Goal: Contribute content: Add original content to the website for others to see

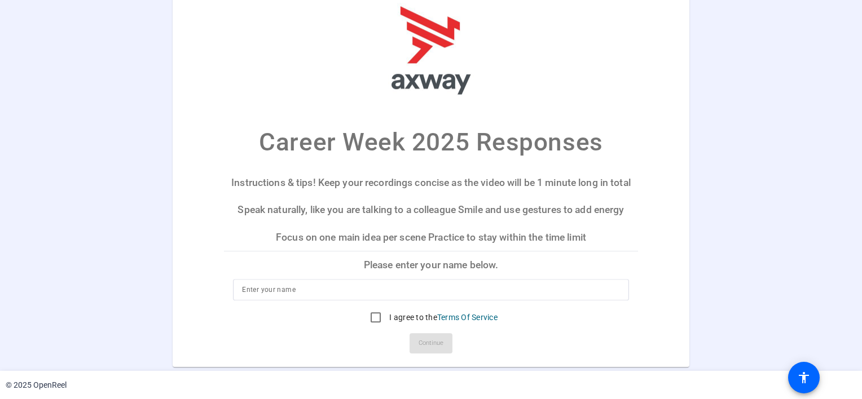
scroll to position [13, 0]
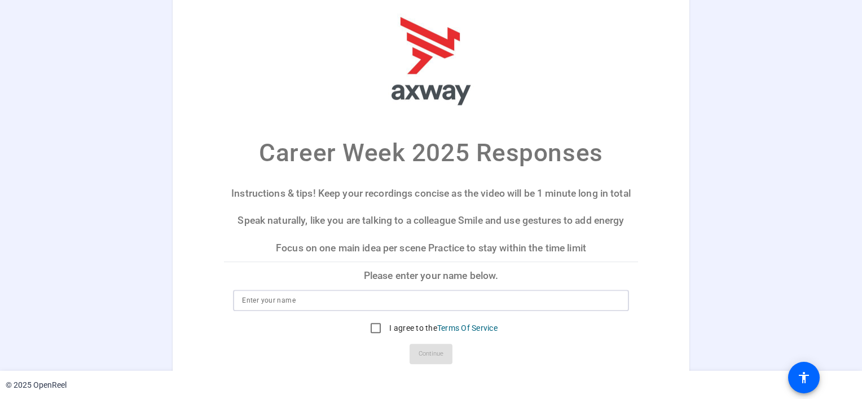
click at [303, 299] on input at bounding box center [430, 301] width 377 height 14
type input "Srinivas"
click at [404, 284] on p "Please enter your name below." at bounding box center [430, 275] width 413 height 27
click at [370, 327] on input "I agree to the Terms Of Service" at bounding box center [375, 328] width 23 height 23
checkbox input "true"
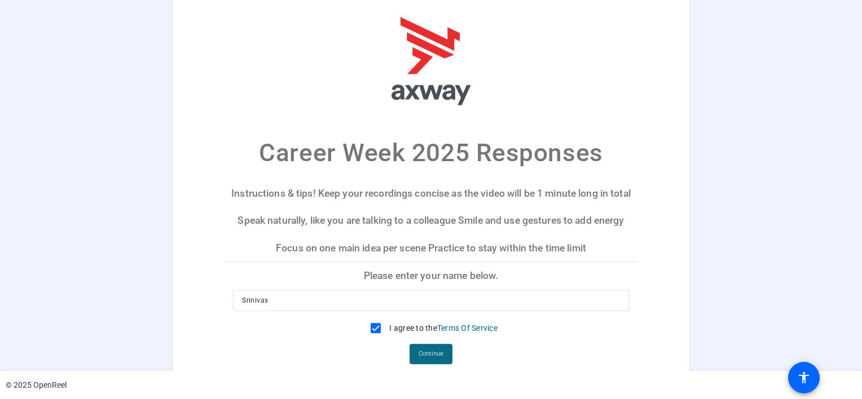
click at [430, 351] on span "Continue" at bounding box center [430, 354] width 25 height 17
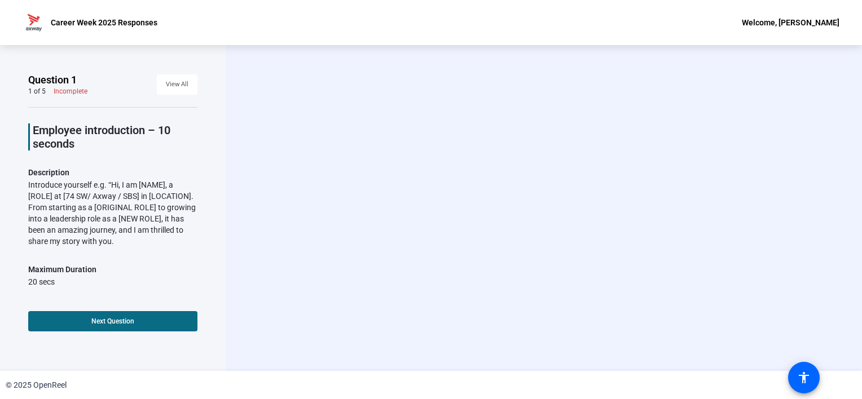
click at [144, 322] on span at bounding box center [112, 321] width 169 height 27
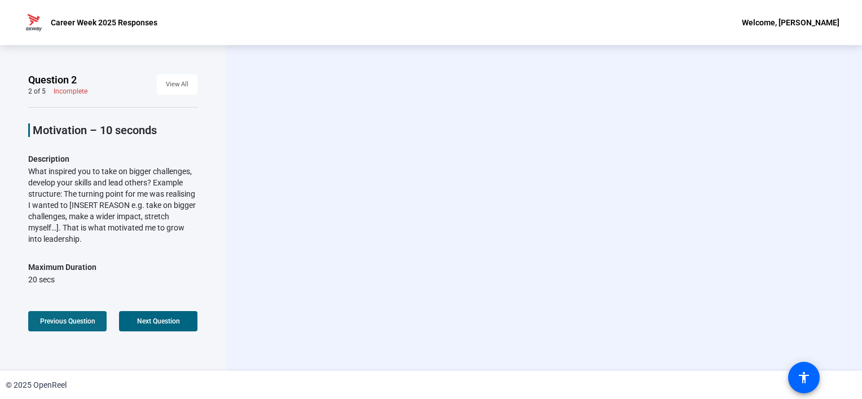
click at [52, 328] on span at bounding box center [67, 321] width 78 height 27
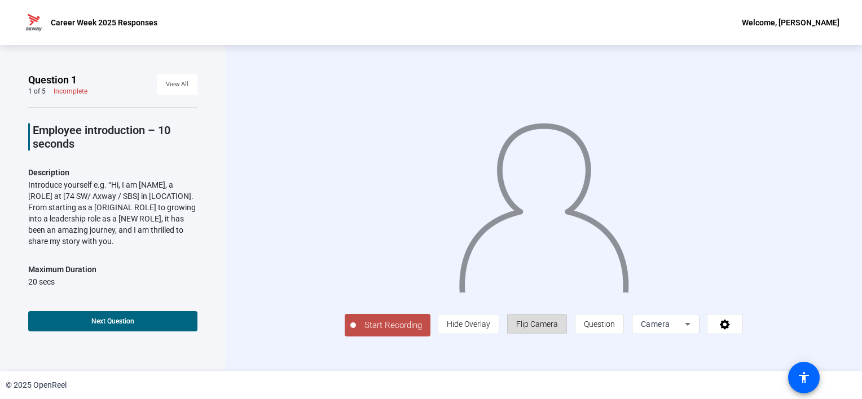
click at [539, 323] on span "Flip Camera" at bounding box center [537, 324] width 42 height 9
click at [478, 327] on span "Hide Overlay" at bounding box center [468, 324] width 43 height 9
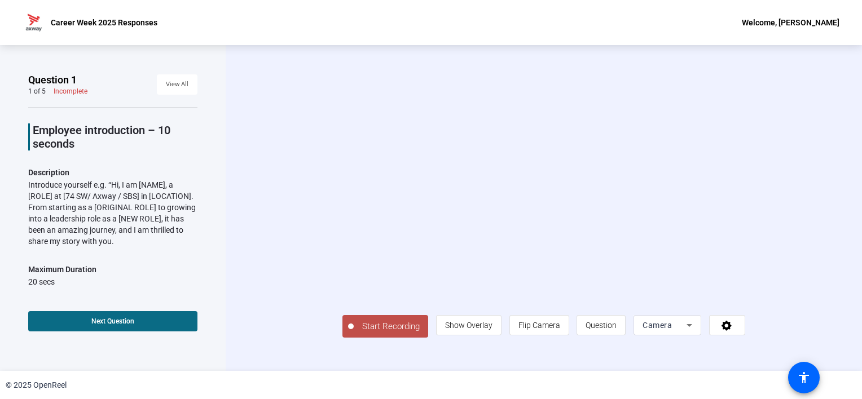
click at [140, 323] on span at bounding box center [112, 321] width 169 height 27
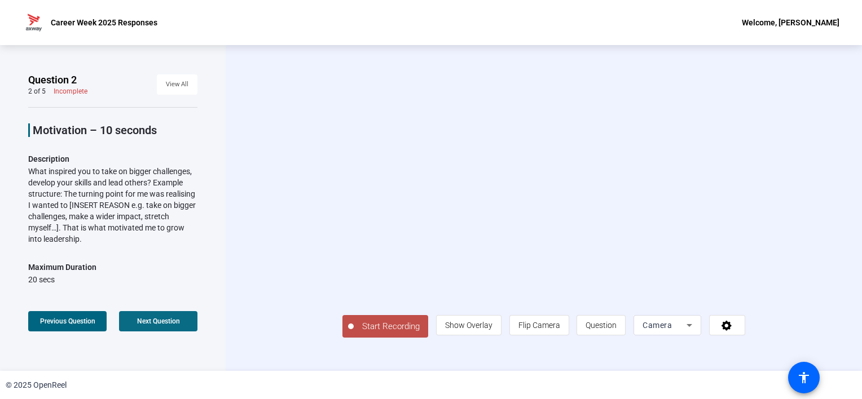
click at [160, 318] on span "Next Question" at bounding box center [158, 321] width 43 height 8
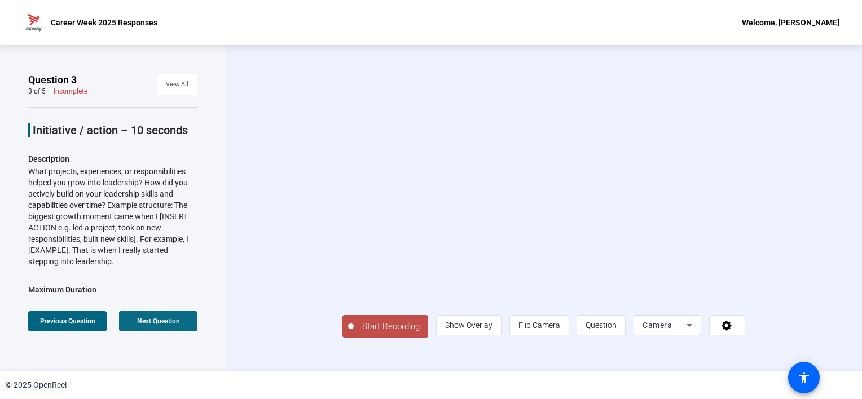
click at [160, 318] on span "Next Question" at bounding box center [158, 321] width 43 height 8
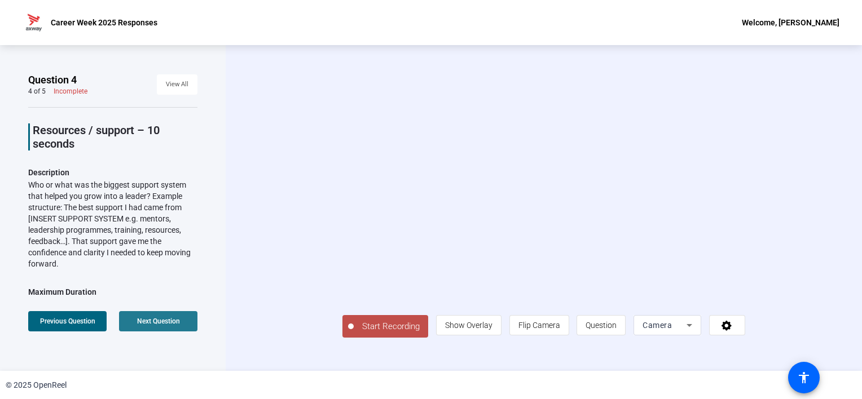
click at [160, 318] on span "Next Question" at bounding box center [158, 321] width 43 height 8
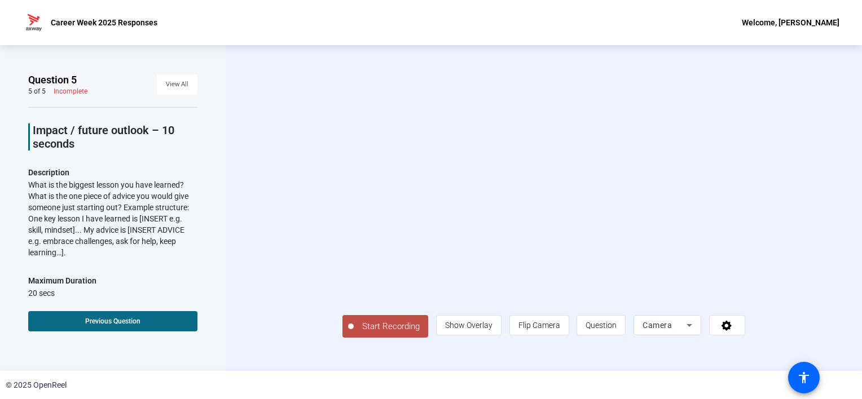
scroll to position [14, 0]
click at [123, 316] on span at bounding box center [112, 321] width 169 height 27
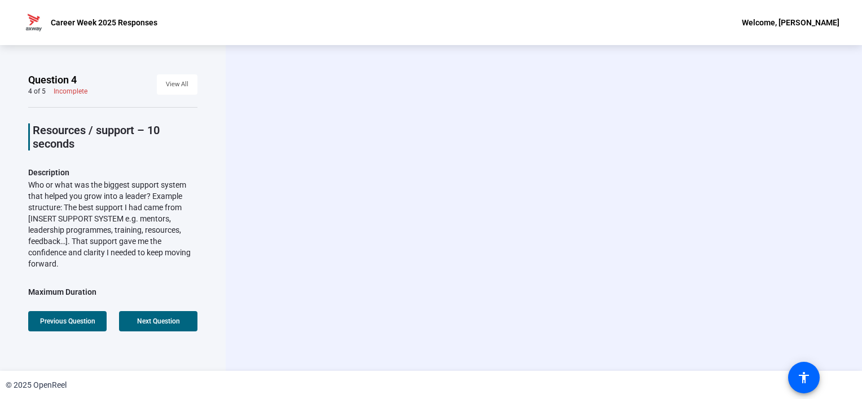
scroll to position [178, 0]
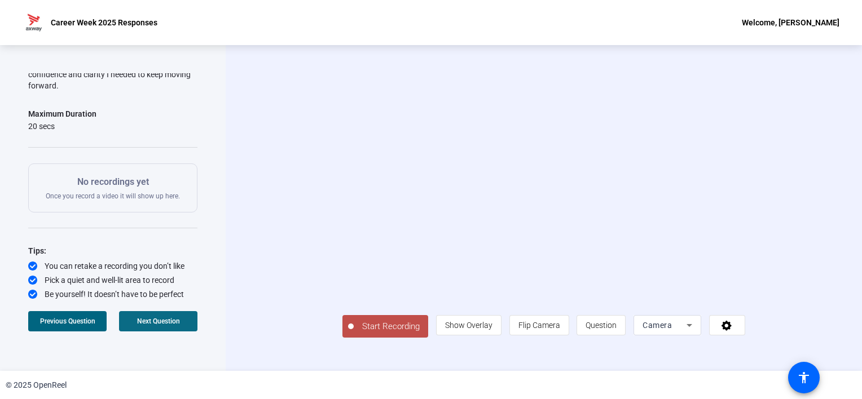
click at [151, 325] on span "Next Question" at bounding box center [158, 321] width 43 height 9
click at [731, 331] on icon at bounding box center [726, 326] width 10 height 10
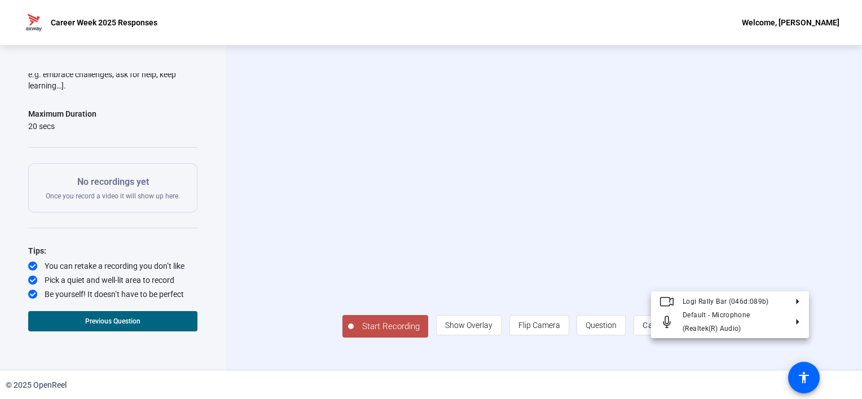
click at [790, 347] on div at bounding box center [431, 199] width 862 height 399
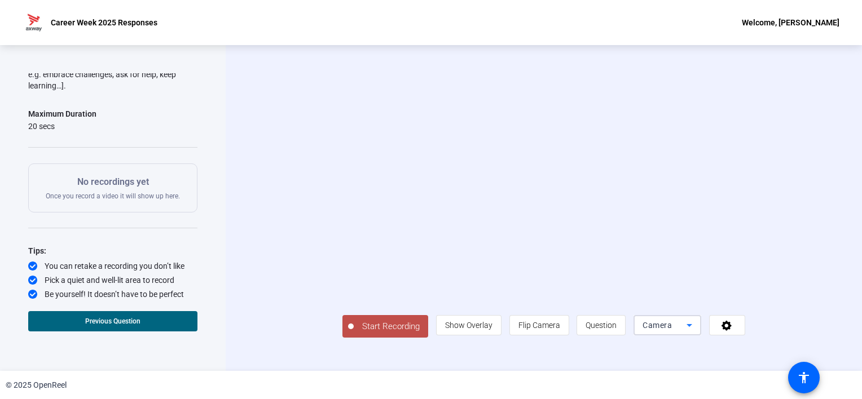
click at [696, 332] on icon at bounding box center [689, 326] width 14 height 14
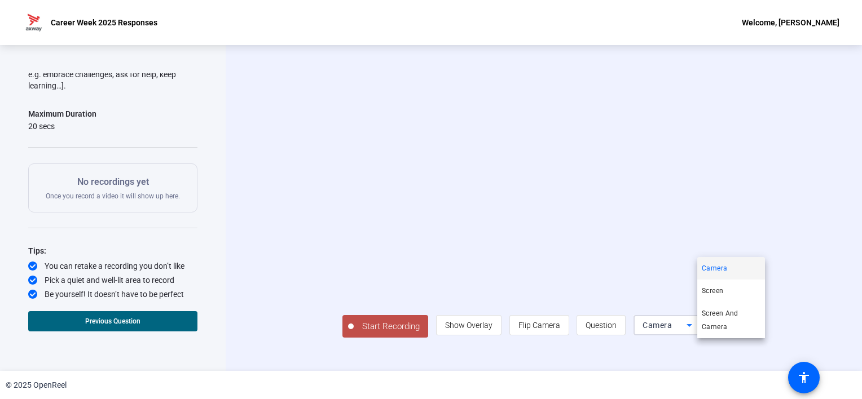
click at [755, 351] on div at bounding box center [431, 199] width 862 height 399
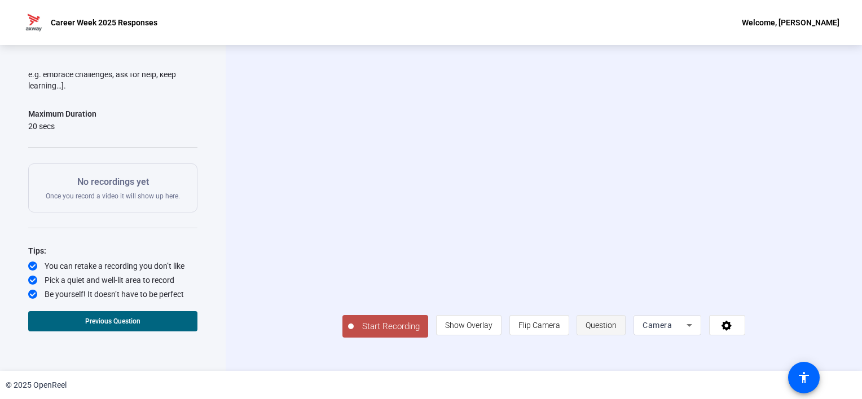
click at [616, 330] on span "Question" at bounding box center [600, 325] width 31 height 9
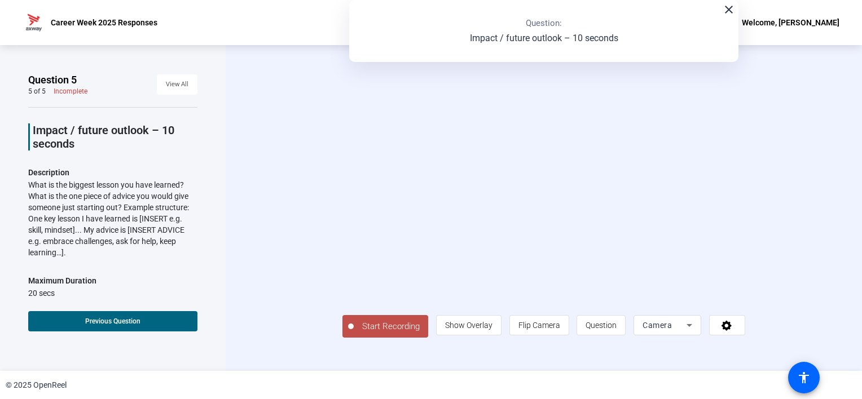
scroll to position [0, 0]
click at [134, 317] on span "Previous Question" at bounding box center [112, 321] width 55 height 9
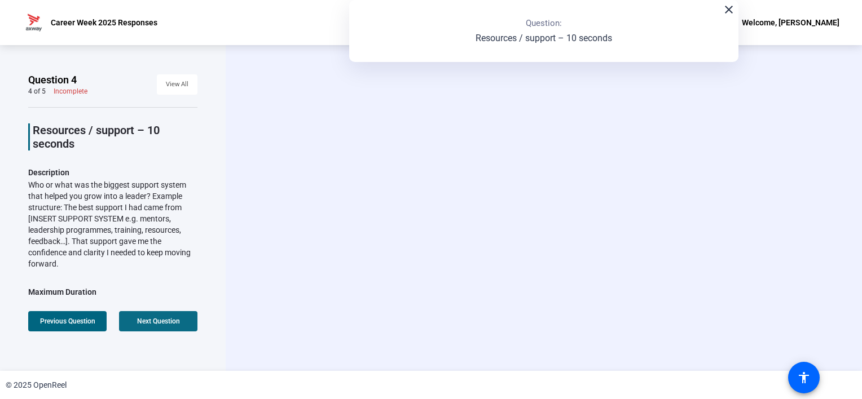
click at [126, 312] on span at bounding box center [158, 321] width 78 height 27
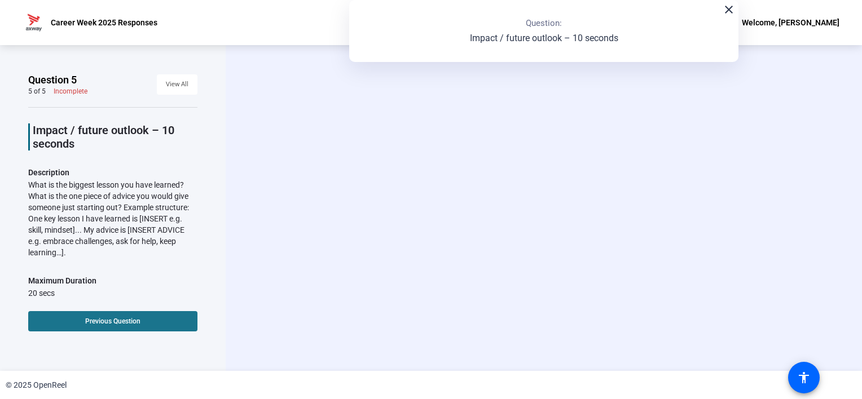
click at [126, 312] on span at bounding box center [112, 321] width 169 height 27
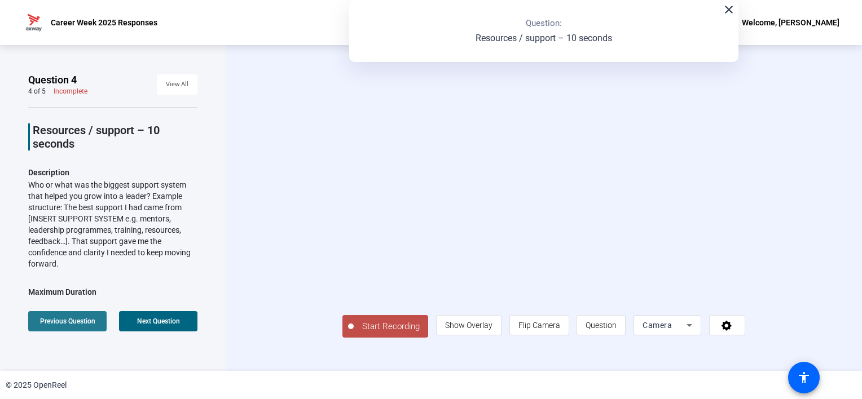
click at [84, 317] on span "Previous Question" at bounding box center [67, 321] width 55 height 9
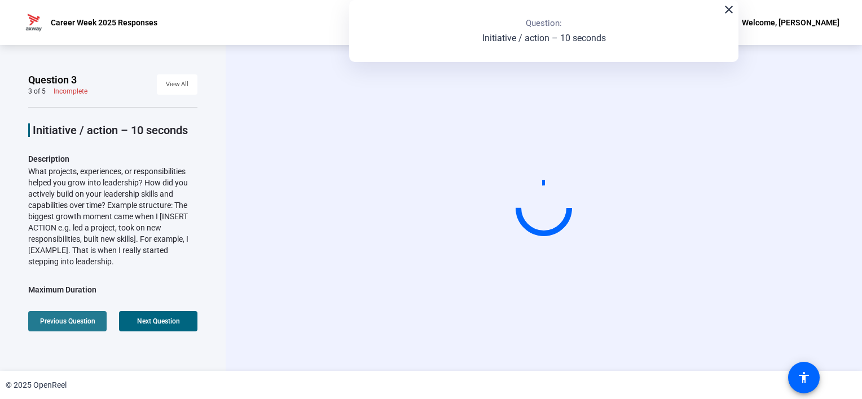
click at [84, 317] on span "Previous Question" at bounding box center [67, 321] width 55 height 9
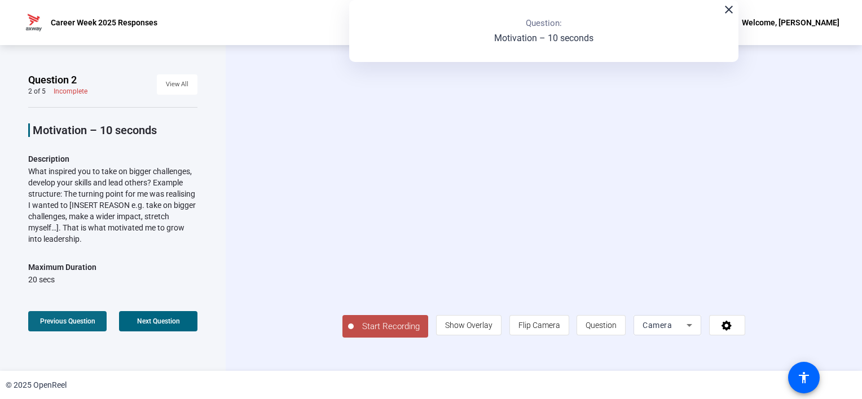
click at [80, 319] on span "Previous Question" at bounding box center [67, 321] width 55 height 8
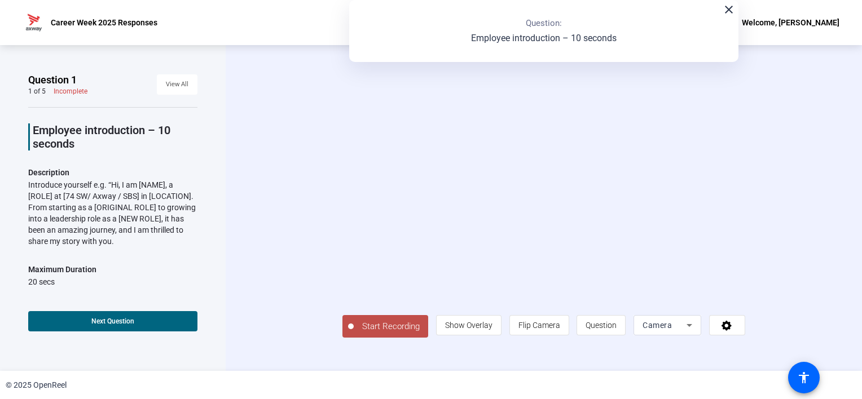
scroll to position [14, 0]
click at [616, 336] on span "Question" at bounding box center [600, 325] width 31 height 21
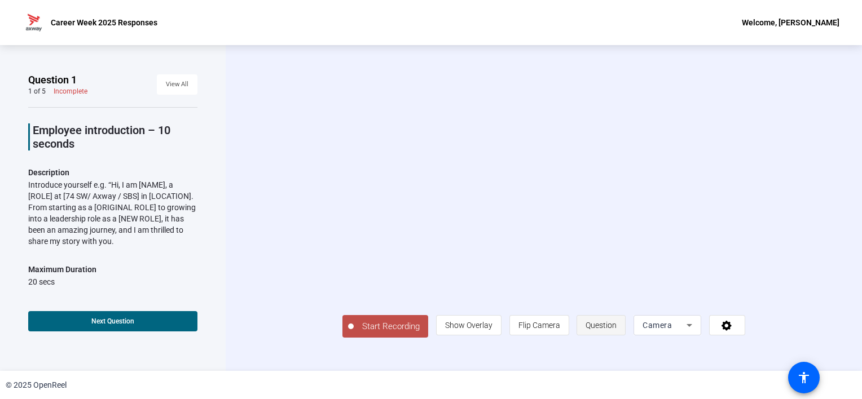
click at [616, 330] on span "Question" at bounding box center [600, 325] width 31 height 9
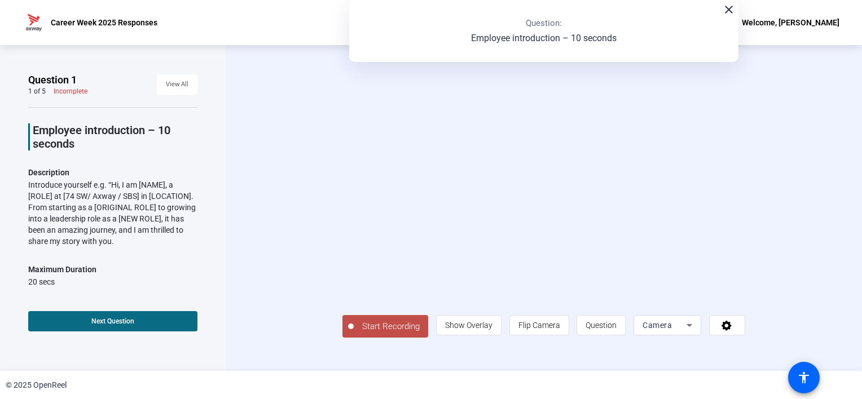
click at [171, 313] on span at bounding box center [112, 321] width 169 height 27
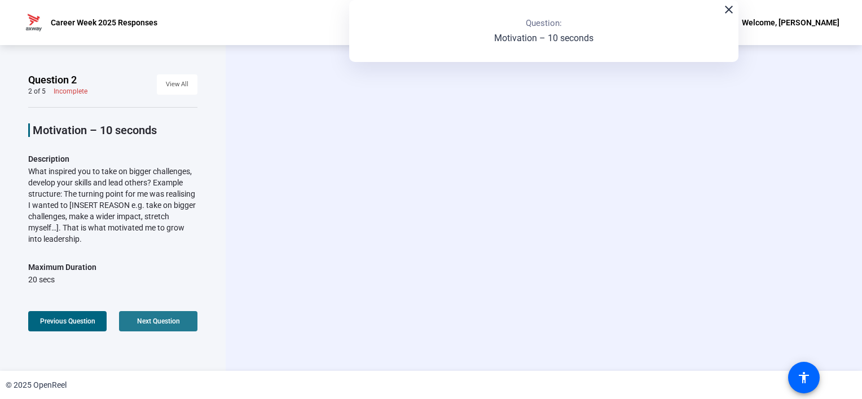
scroll to position [0, 0]
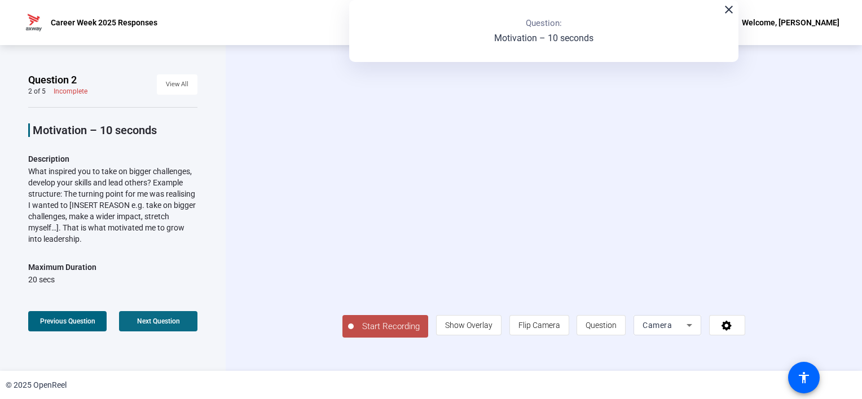
click at [171, 313] on span at bounding box center [158, 321] width 78 height 27
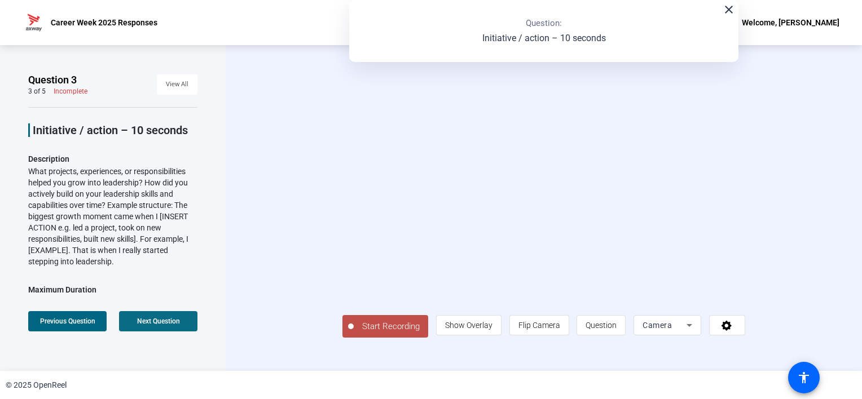
click at [169, 318] on span "Next Question" at bounding box center [158, 321] width 43 height 8
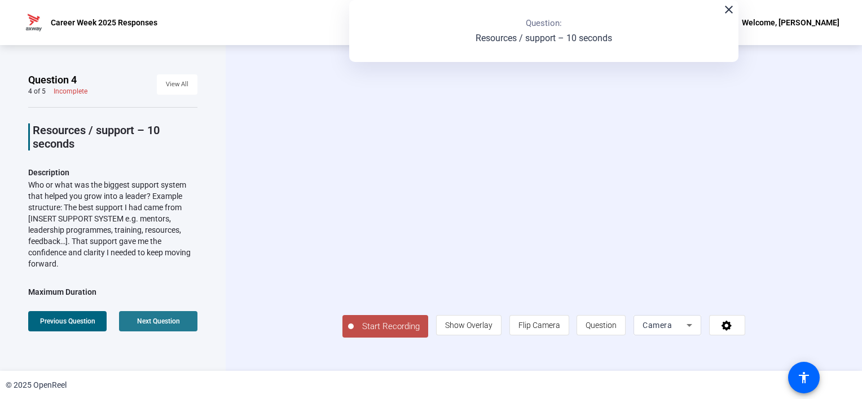
click at [169, 318] on span "Next Question" at bounding box center [158, 321] width 43 height 8
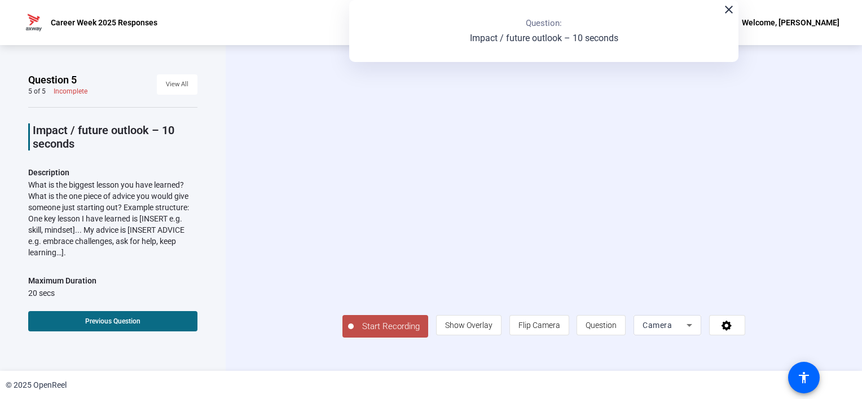
click at [110, 318] on span "Previous Question" at bounding box center [112, 321] width 55 height 8
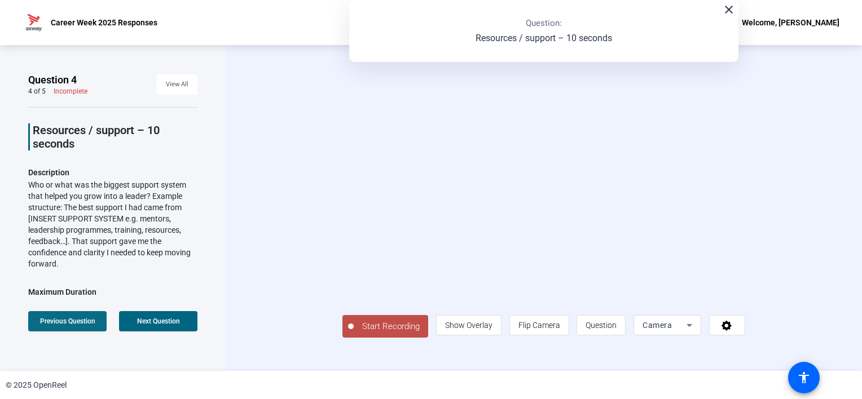
click at [70, 319] on span "Previous Question" at bounding box center [67, 321] width 55 height 8
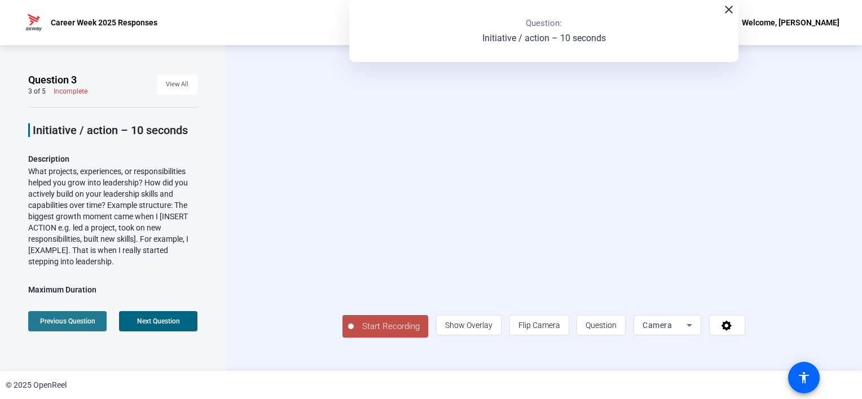
click at [67, 319] on span "Previous Question" at bounding box center [67, 321] width 55 height 8
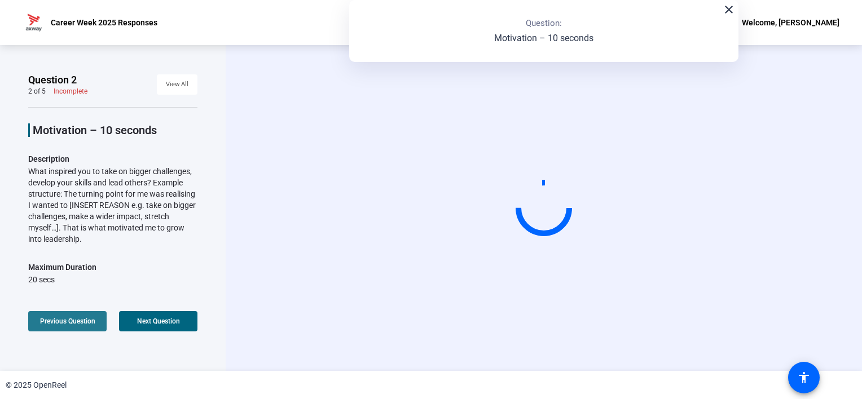
click at [67, 319] on span "Previous Question" at bounding box center [67, 321] width 55 height 8
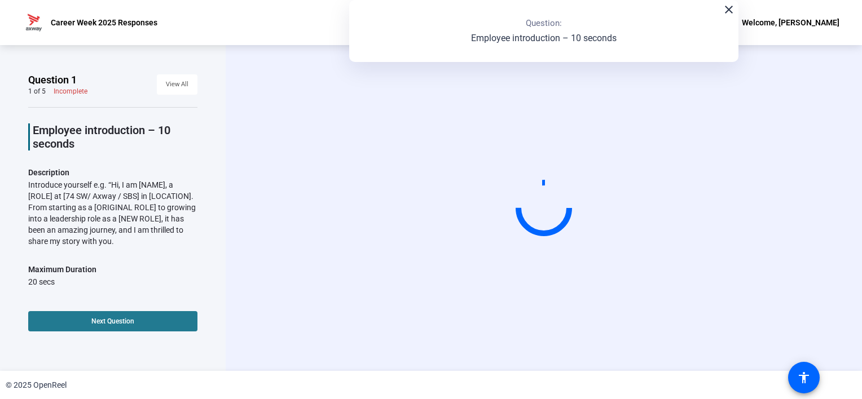
click at [106, 320] on span "Next Question" at bounding box center [112, 321] width 43 height 8
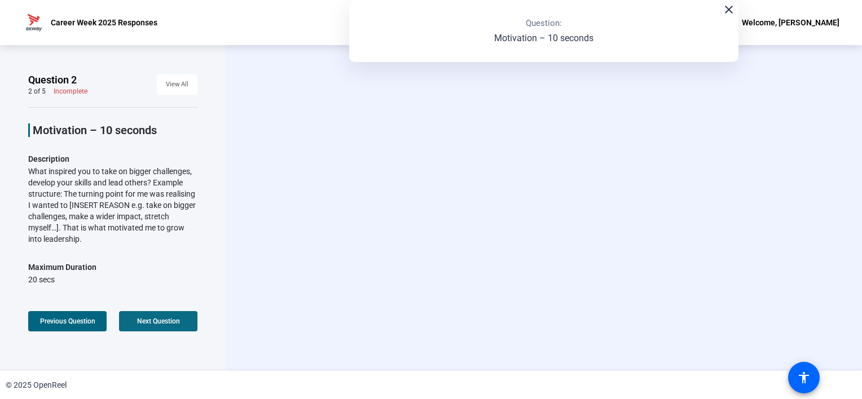
click at [156, 329] on span at bounding box center [158, 321] width 78 height 27
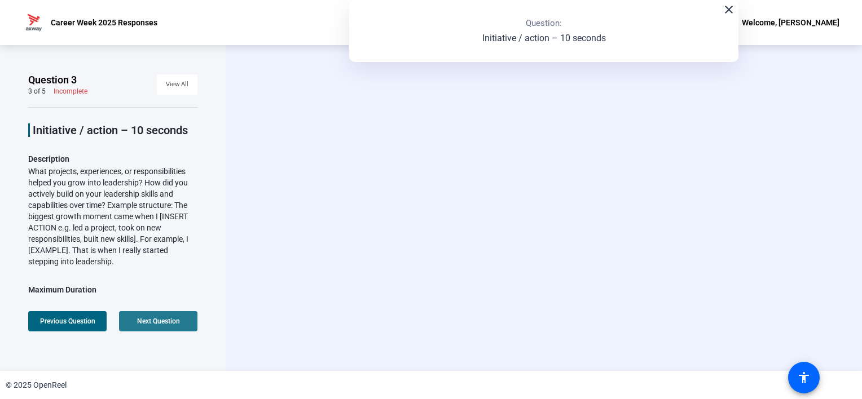
click at [167, 327] on span at bounding box center [158, 321] width 78 height 27
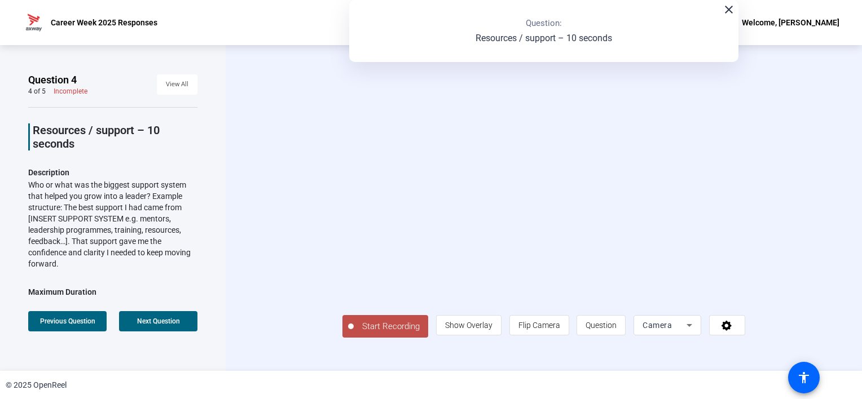
click at [731, 11] on mat-icon "close" at bounding box center [729, 10] width 14 height 14
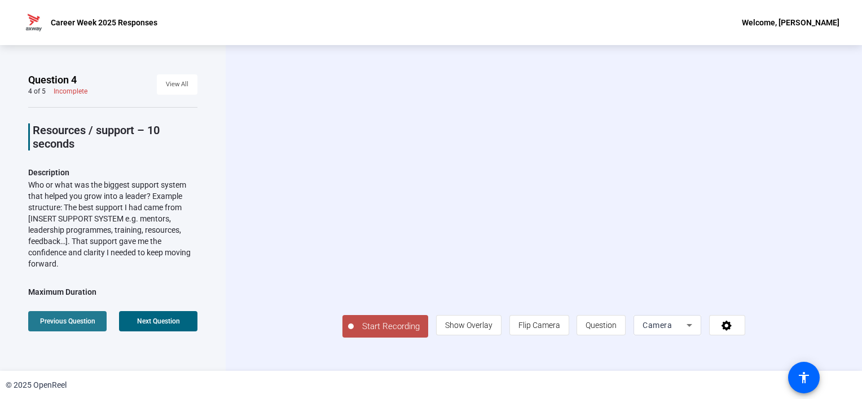
click at [64, 323] on span "Previous Question" at bounding box center [67, 321] width 55 height 8
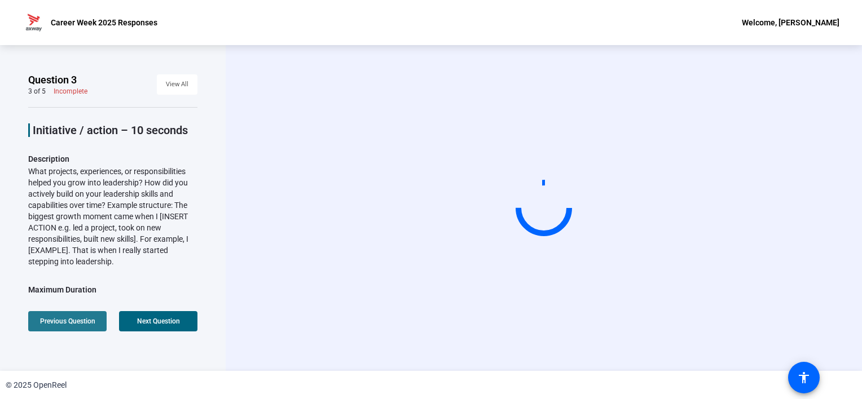
click at [64, 323] on span "Previous Question" at bounding box center [67, 321] width 55 height 8
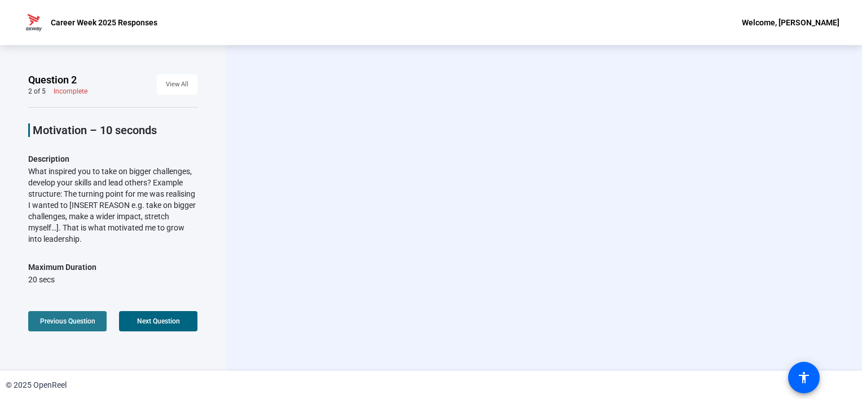
click at [61, 323] on span "Previous Question" at bounding box center [67, 321] width 55 height 8
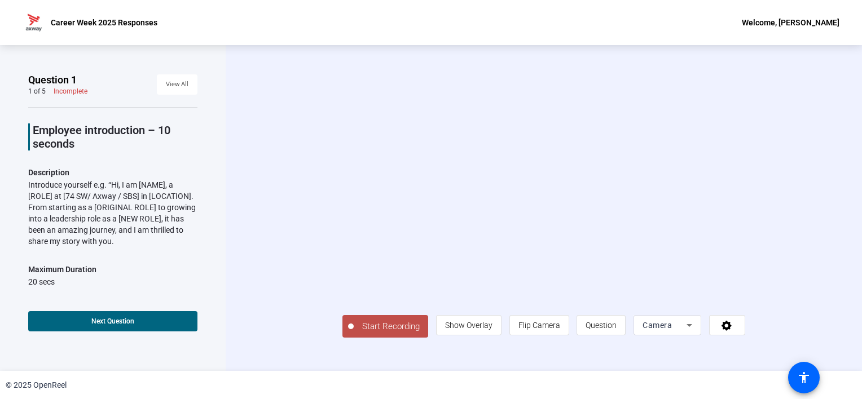
scroll to position [14, 0]
